Goal: Communication & Community: Answer question/provide support

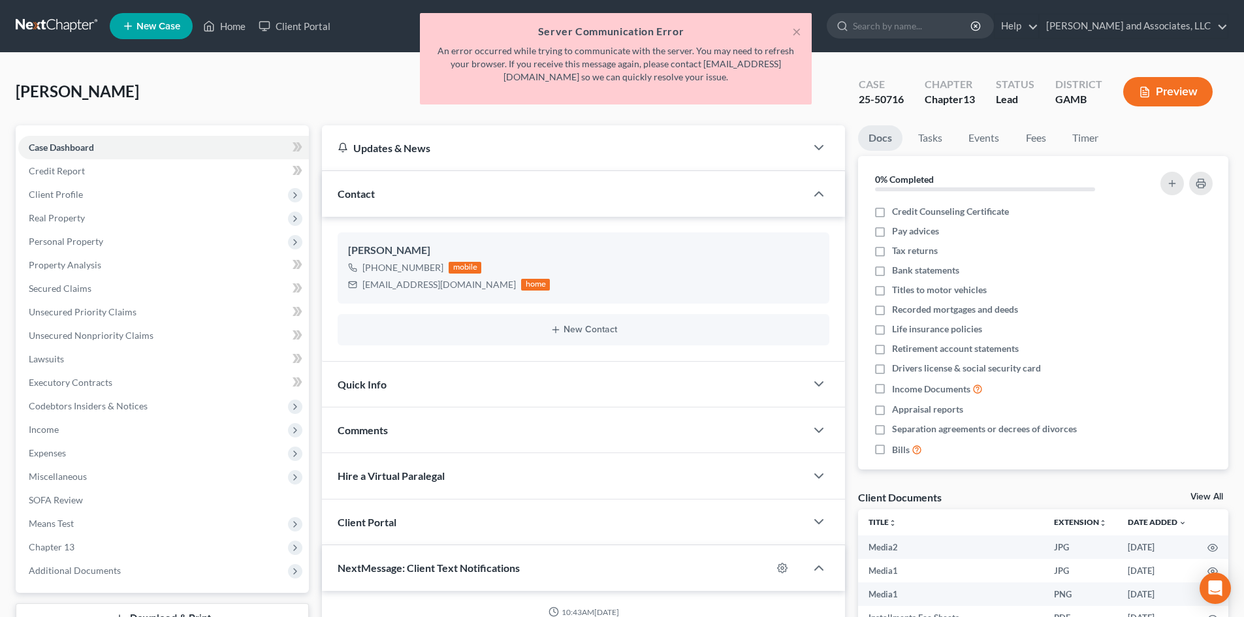
select select "0"
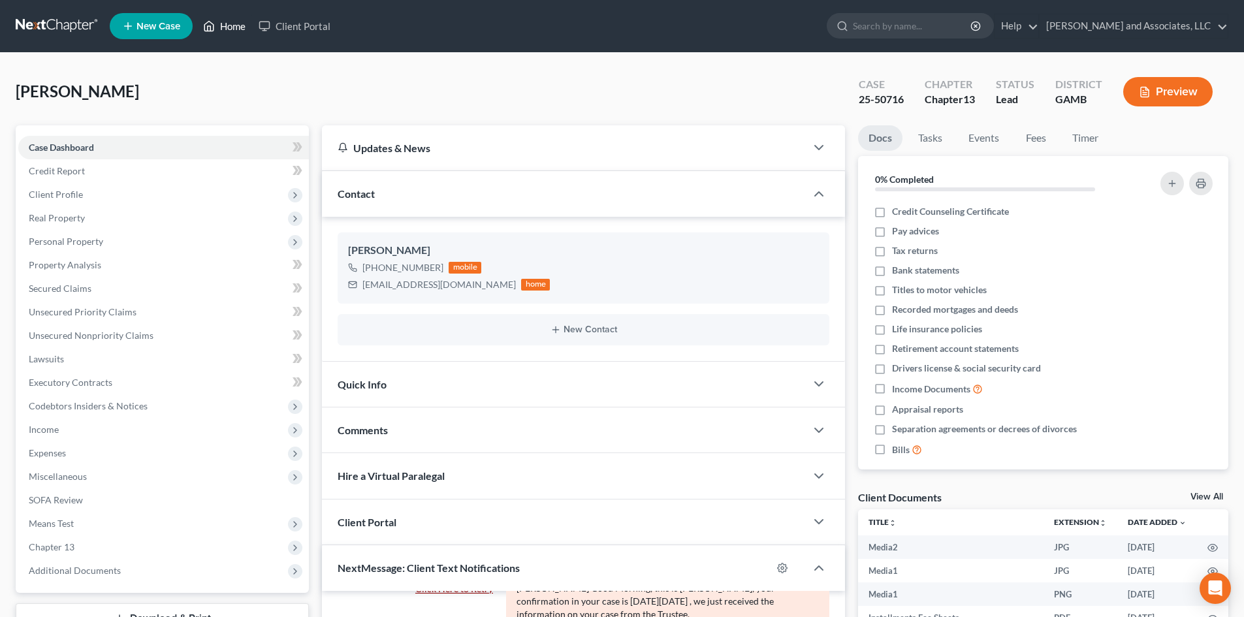
click at [233, 25] on link "Home" at bounding box center [225, 26] width 56 height 24
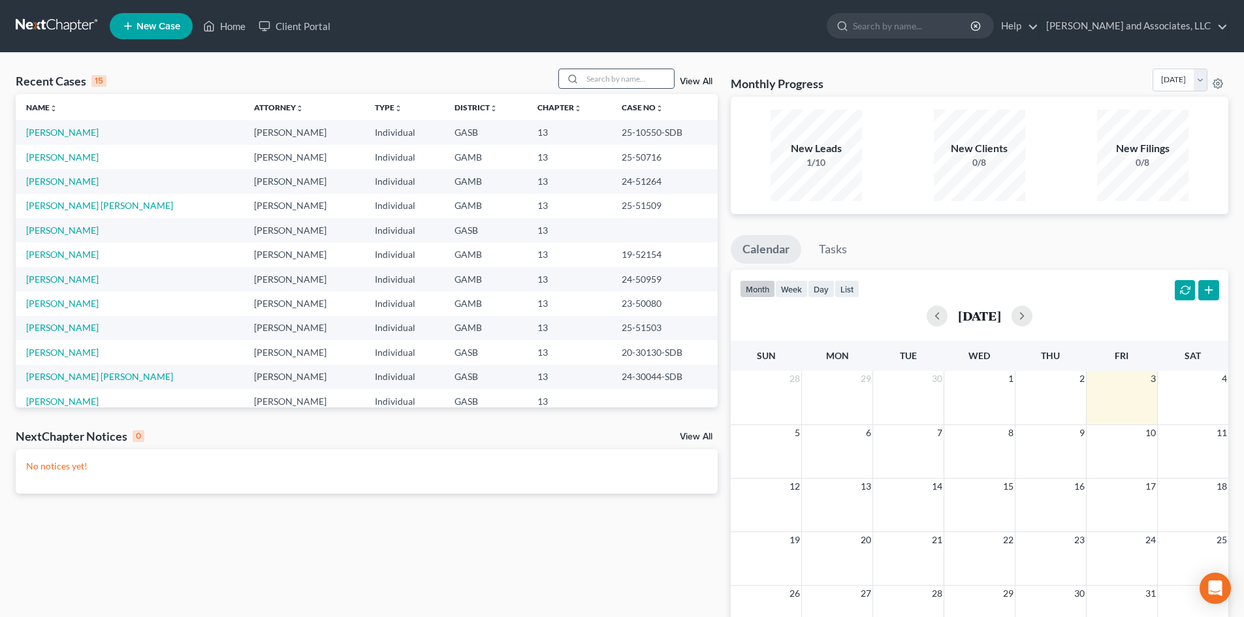
click at [602, 77] on input "search" at bounding box center [628, 78] width 91 height 19
type input "[PERSON_NAME]"
click at [80, 181] on link "[PERSON_NAME]" at bounding box center [62, 181] width 73 height 11
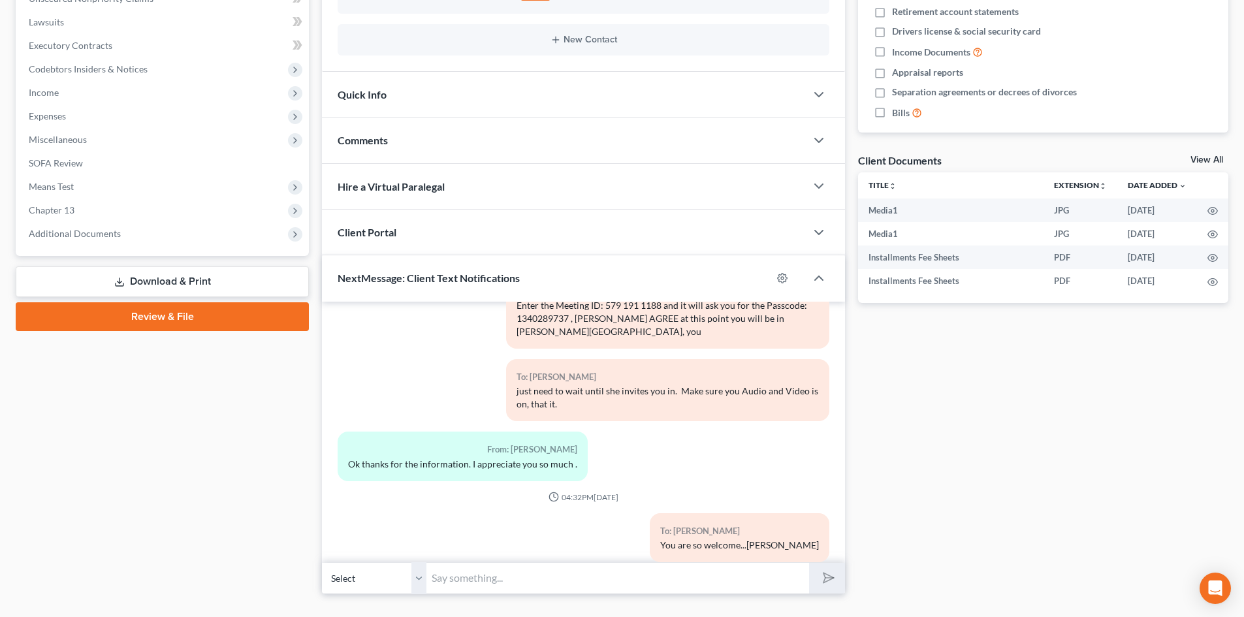
scroll to position [364, 0]
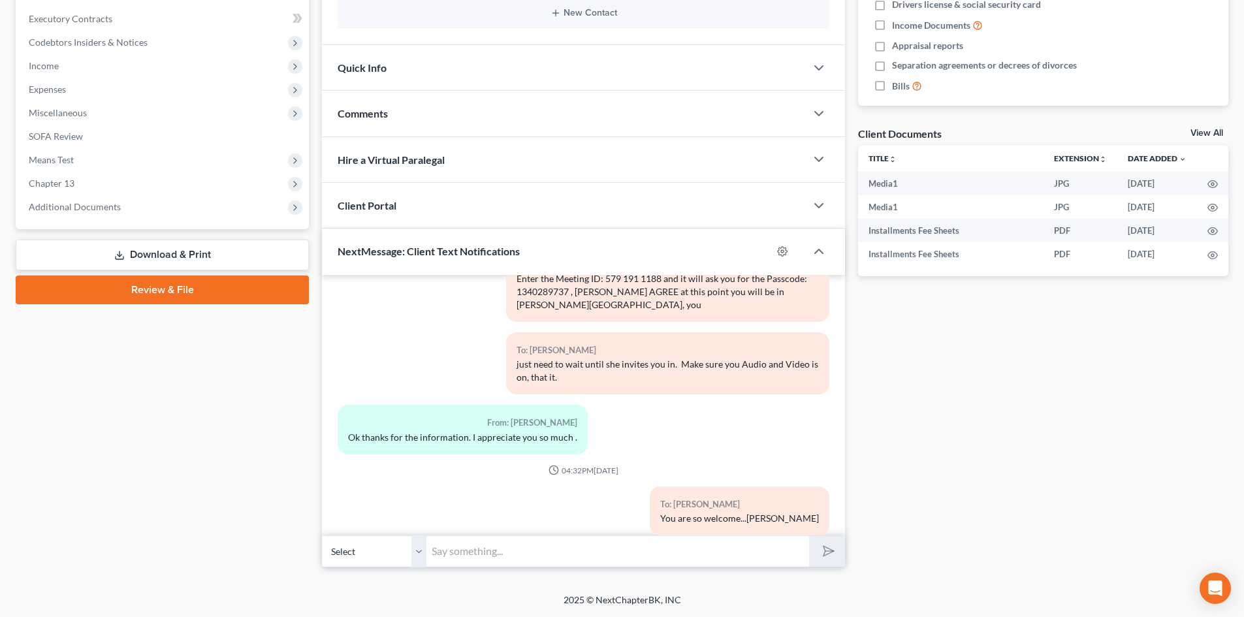
click at [439, 557] on input "text" at bounding box center [618, 552] width 383 height 32
type input "[PERSON_NAME] this is [PERSON_NAME], Attorney [PERSON_NAME] is sending you the …"
click at [809, 536] on button "submit" at bounding box center [827, 551] width 36 height 31
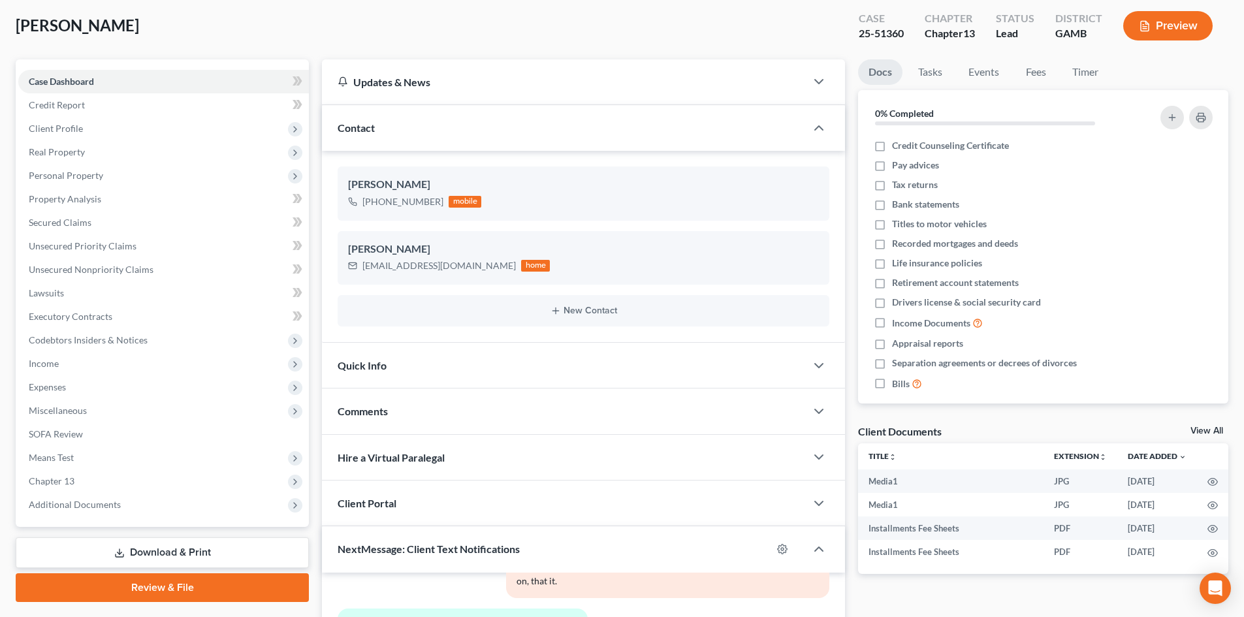
scroll to position [44, 0]
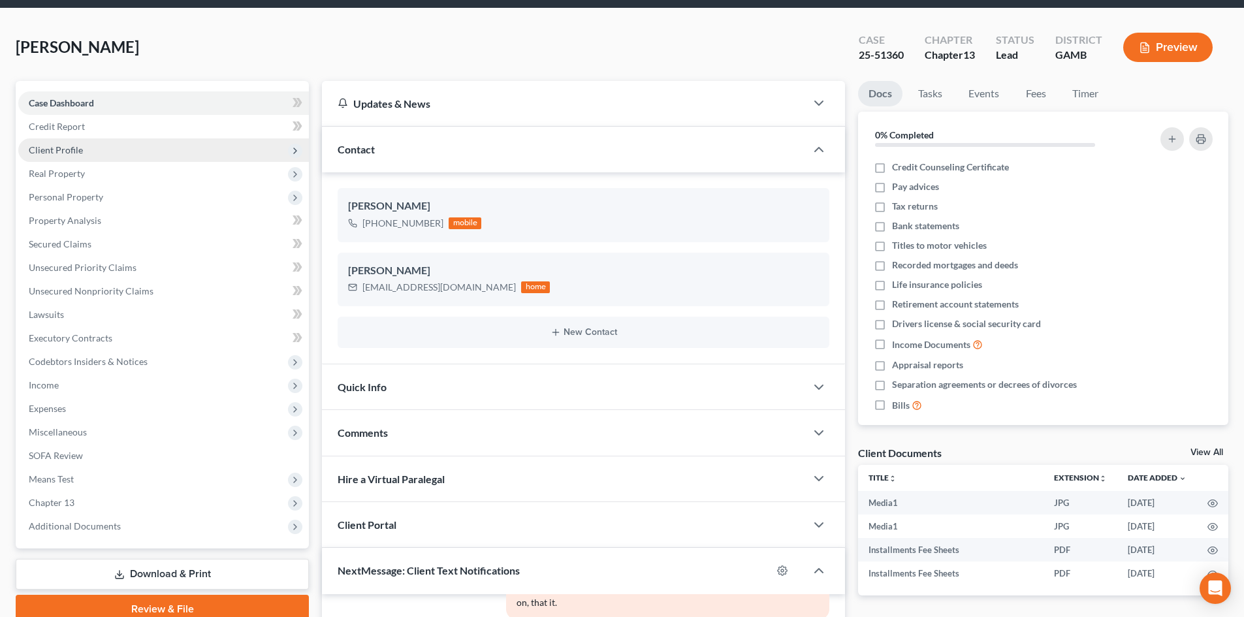
click at [76, 148] on span "Client Profile" at bounding box center [56, 149] width 54 height 11
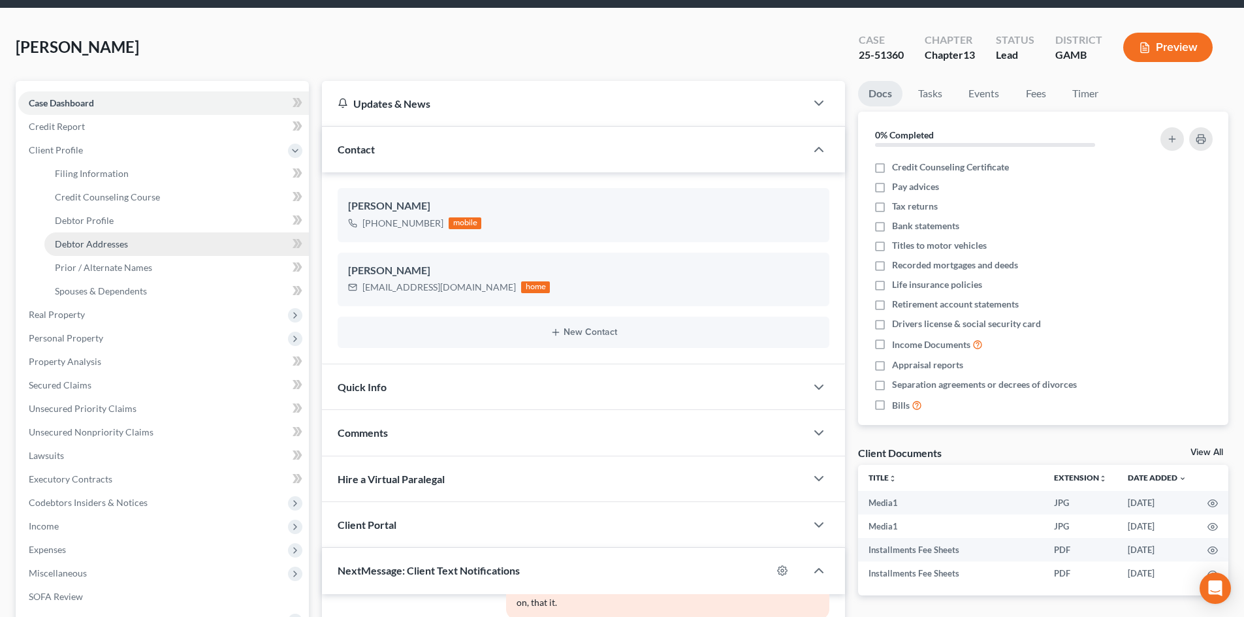
click at [119, 243] on span "Debtor Addresses" at bounding box center [91, 243] width 73 height 11
